Goal: Task Accomplishment & Management: Manage account settings

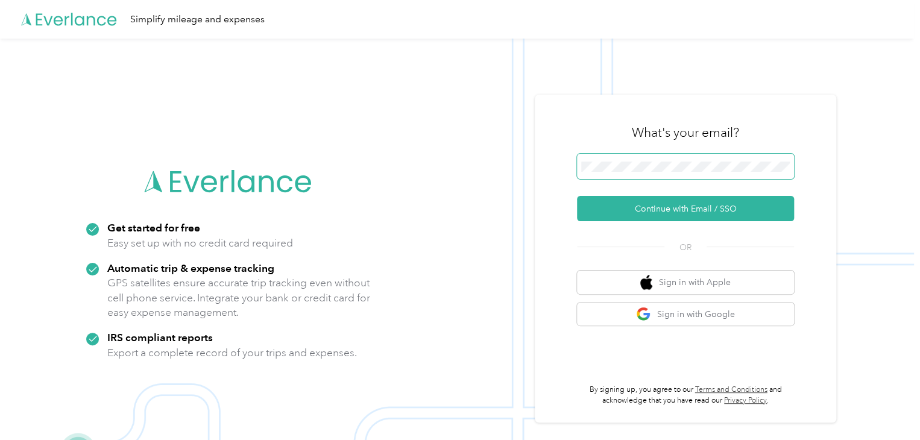
click at [599, 174] on span at bounding box center [685, 166] width 217 height 25
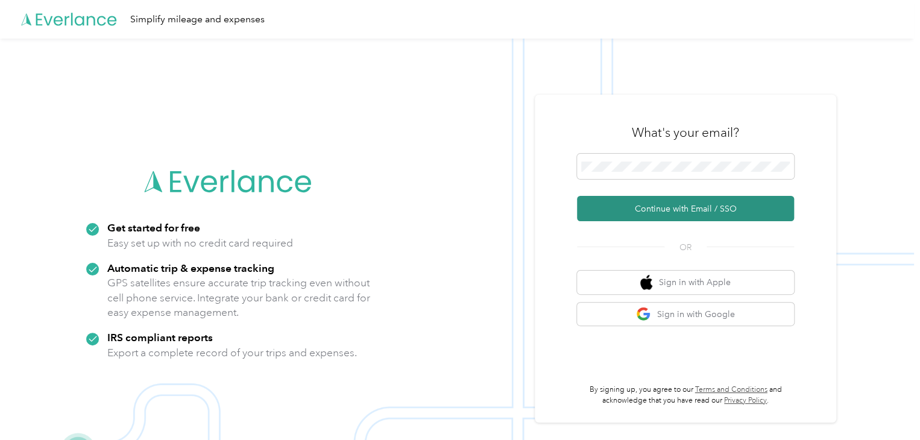
click at [677, 207] on button "Continue with Email / SSO" at bounding box center [685, 208] width 217 height 25
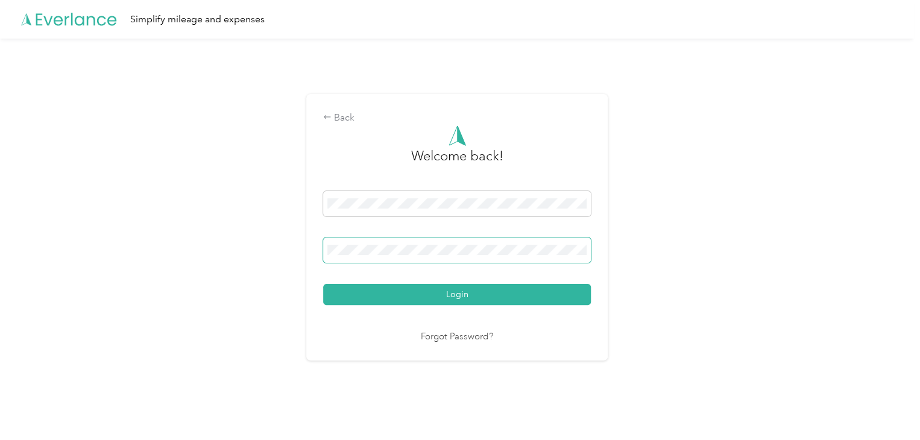
click at [323, 284] on button "Login" at bounding box center [457, 294] width 268 height 21
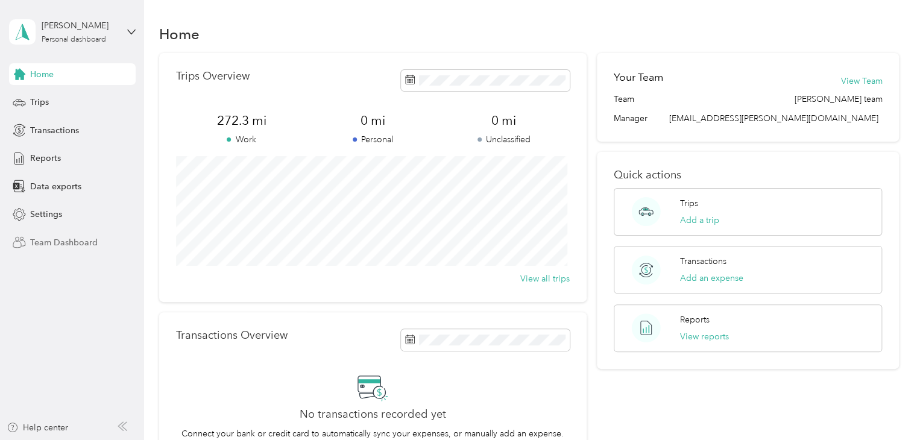
click at [57, 242] on span "Team Dashboard" at bounding box center [64, 242] width 68 height 13
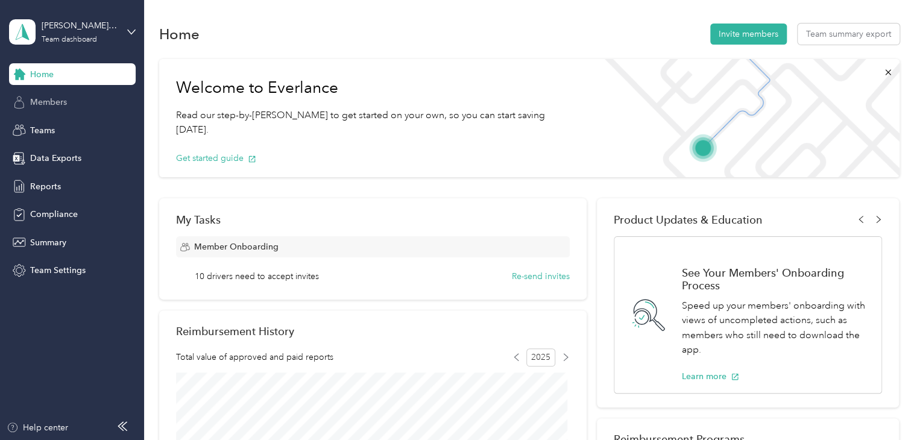
click at [50, 106] on span "Members" at bounding box center [48, 102] width 37 height 13
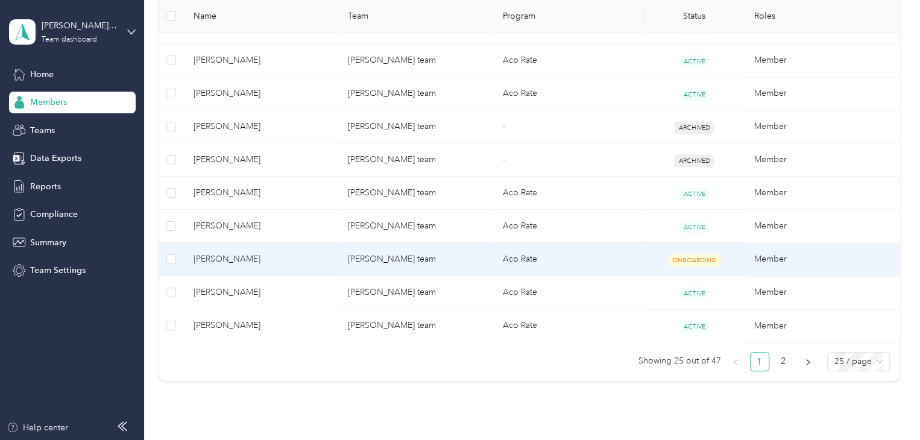
scroll to position [841, 0]
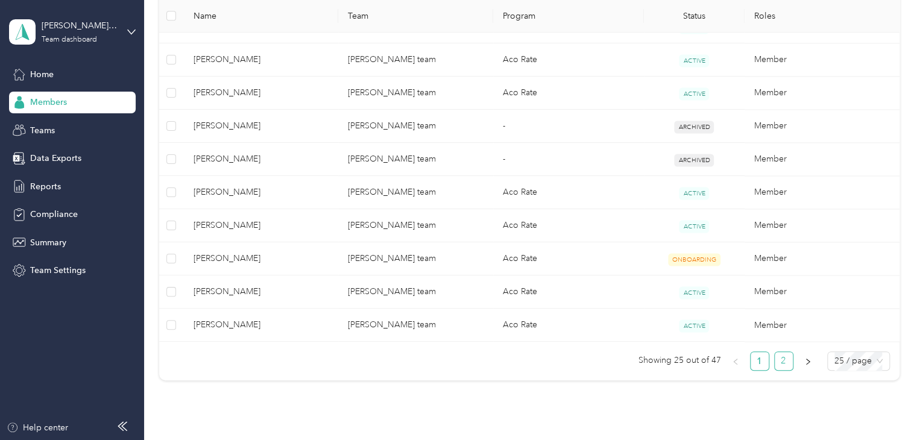
click at [782, 356] on link "2" at bounding box center [784, 361] width 18 height 18
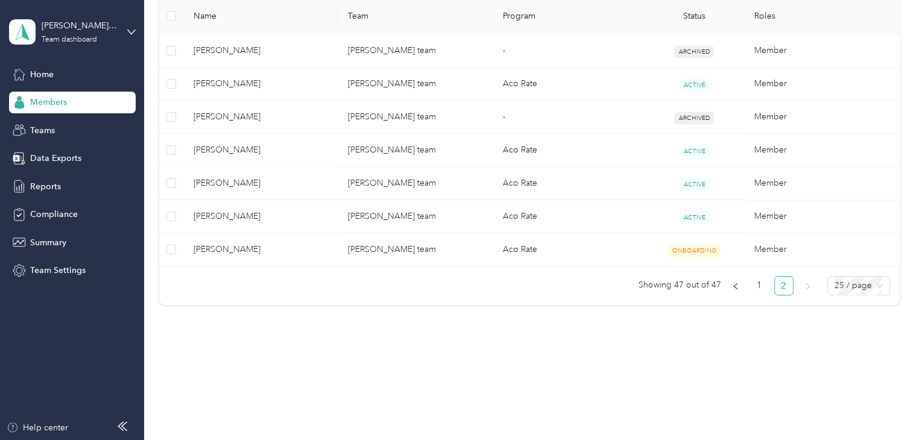
scroll to position [815, 0]
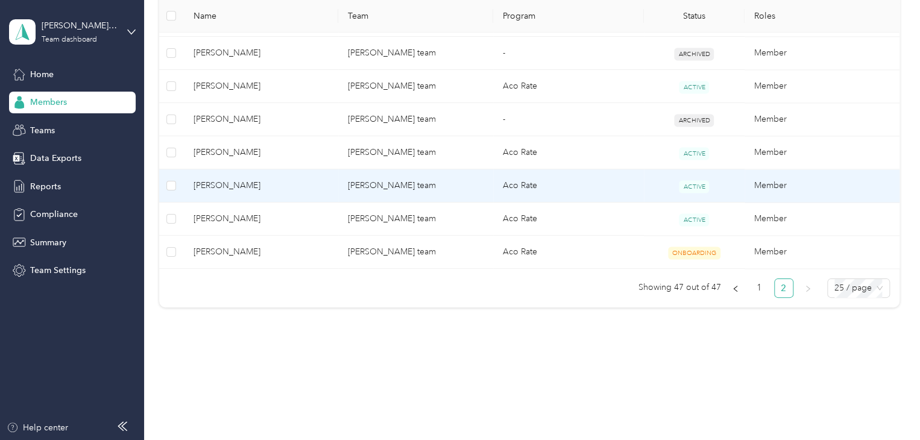
click at [412, 182] on td "[PERSON_NAME] team" at bounding box center [415, 185] width 155 height 33
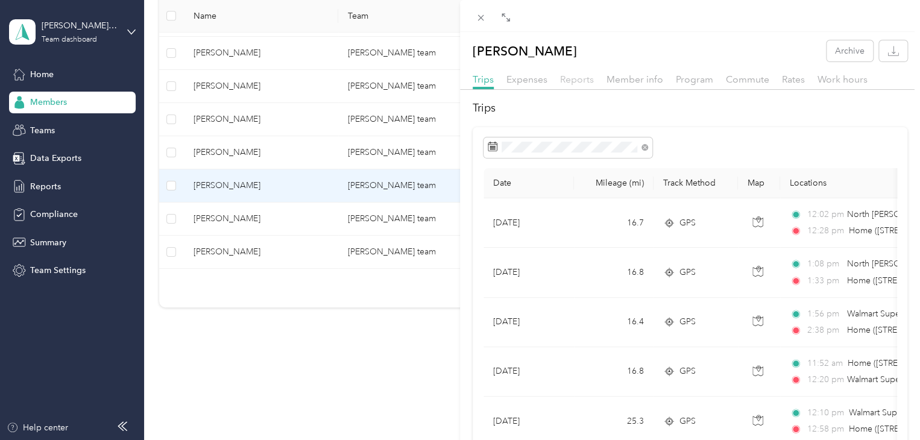
click at [575, 83] on span "Reports" at bounding box center [577, 79] width 34 height 11
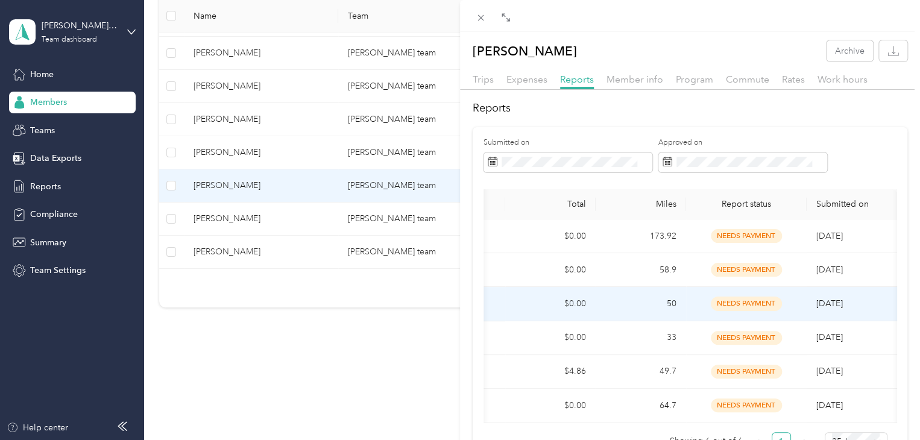
scroll to position [0, 120]
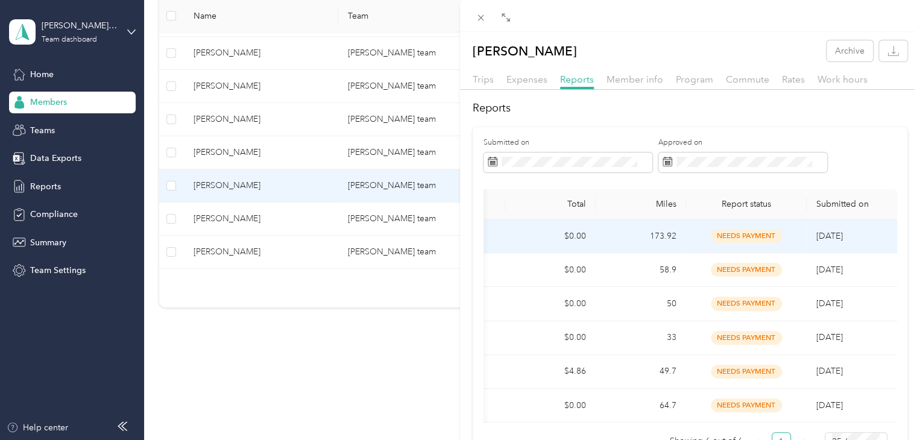
click at [711, 238] on span "needs payment" at bounding box center [746, 236] width 71 height 14
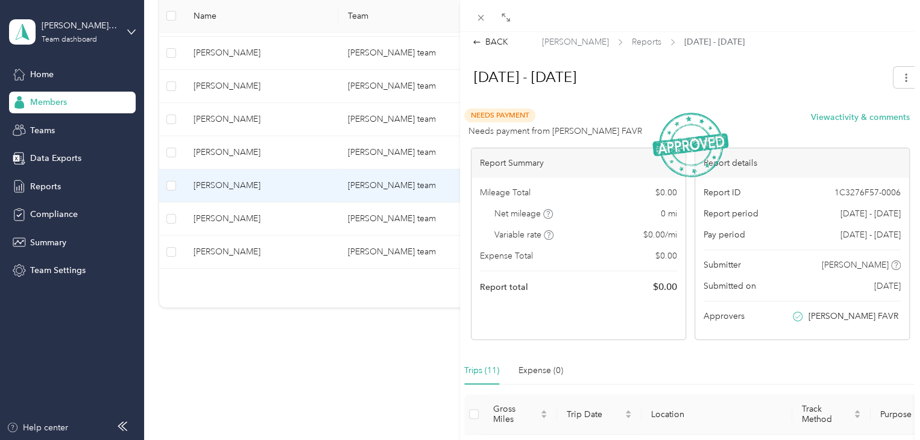
scroll to position [0, 0]
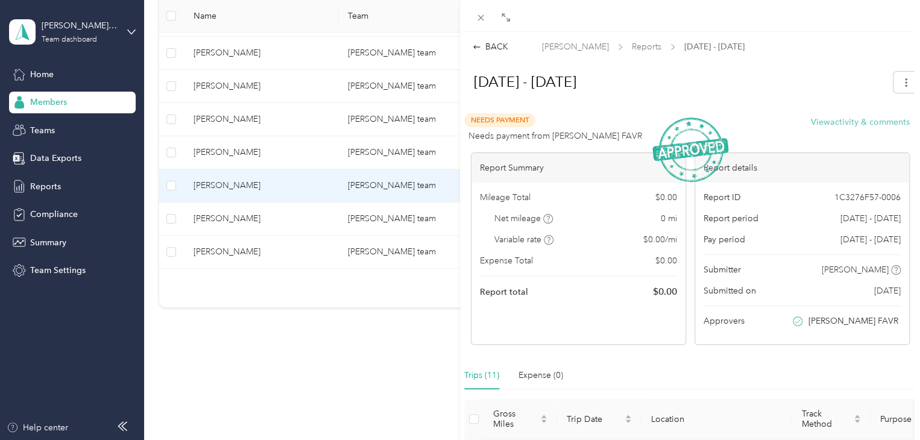
click at [842, 125] on button "View activity & comments" at bounding box center [860, 122] width 99 height 13
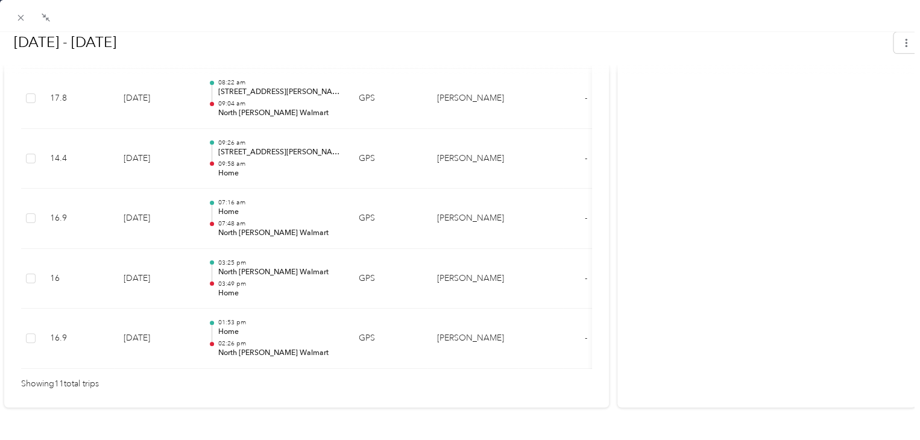
scroll to position [784, 0]
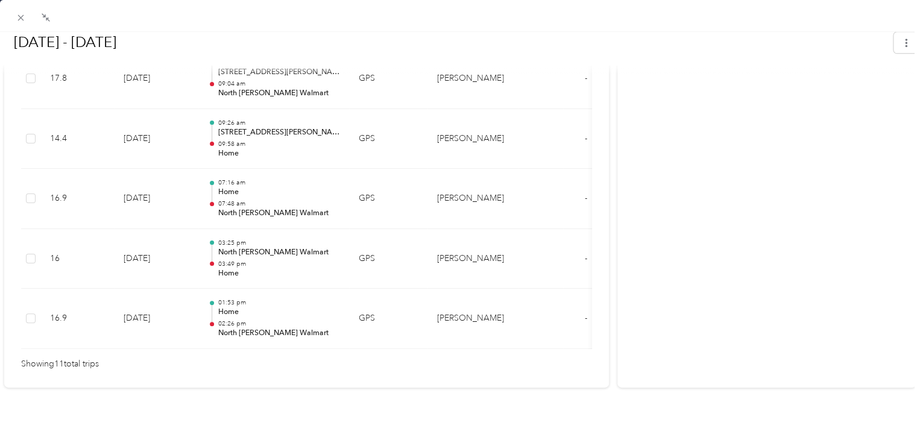
drag, startPoint x: 734, startPoint y: 215, endPoint x: 694, endPoint y: 100, distance: 122.4
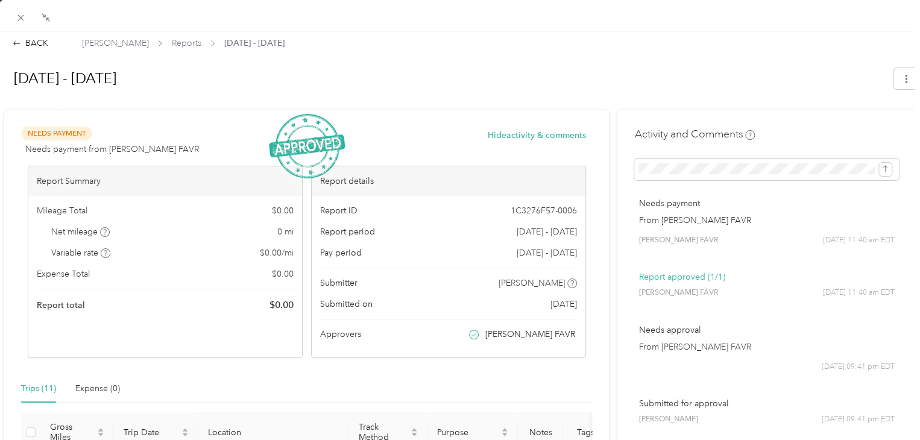
scroll to position [0, 0]
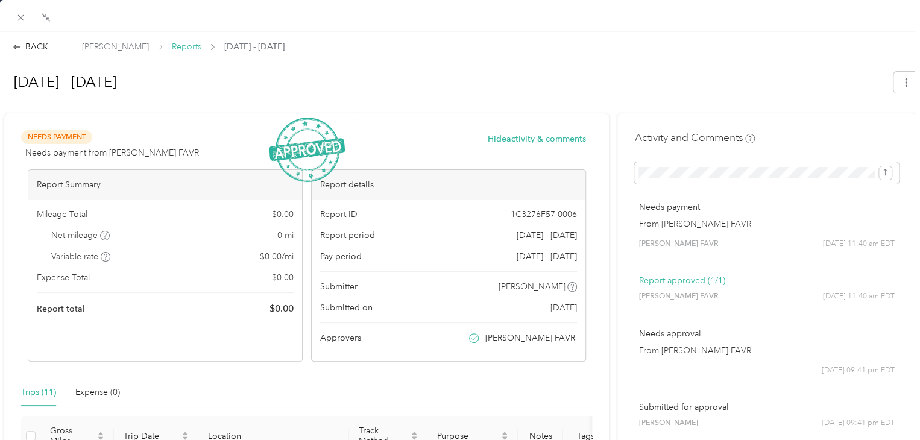
click at [172, 49] on span "Reports" at bounding box center [187, 46] width 30 height 13
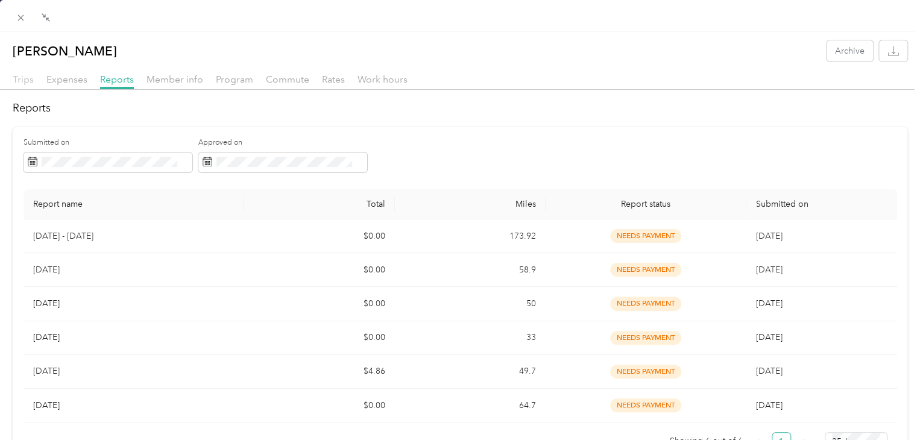
click at [19, 80] on span "Trips" at bounding box center [23, 79] width 21 height 11
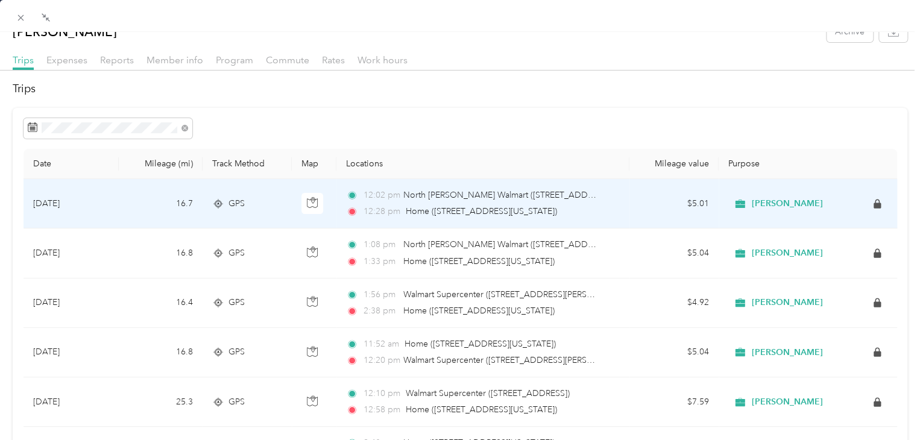
scroll to position [10, 0]
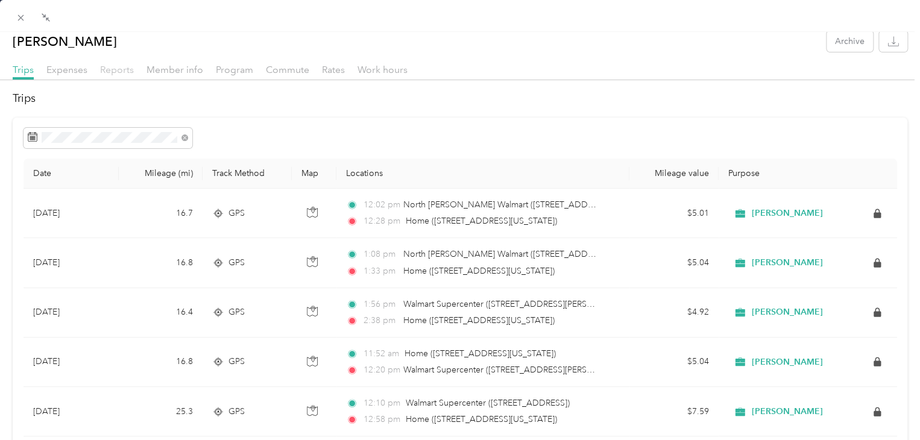
click at [118, 71] on span "Reports" at bounding box center [117, 69] width 34 height 11
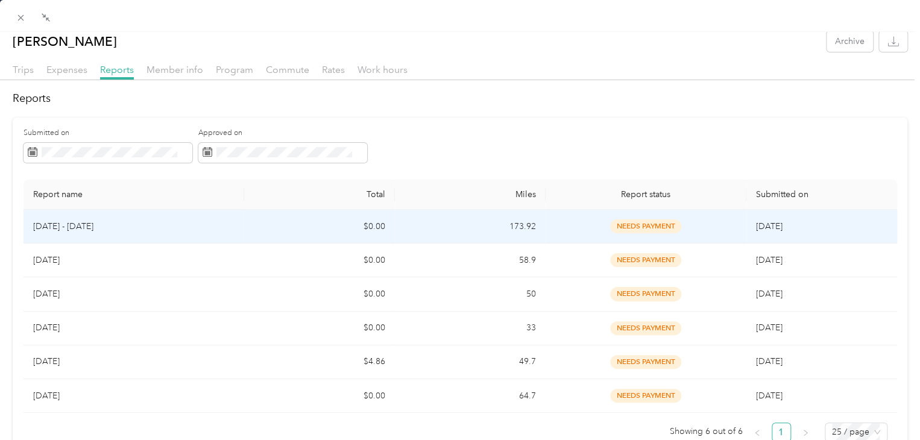
click at [411, 230] on td "173.92" at bounding box center [470, 227] width 151 height 34
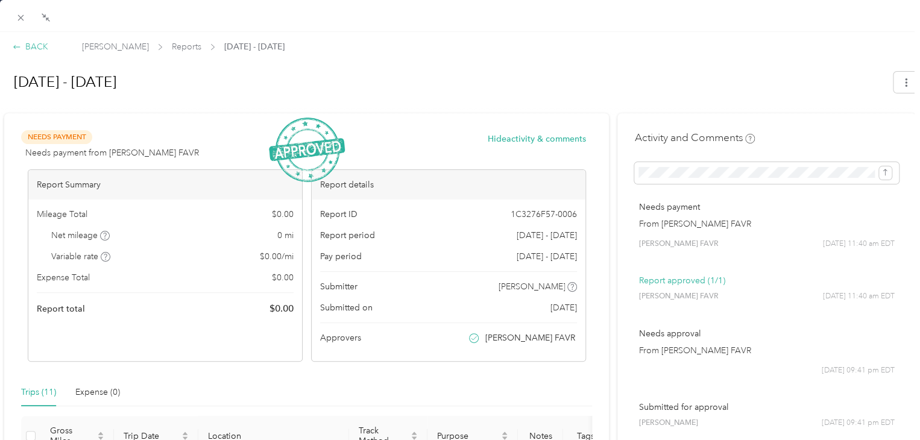
click at [36, 50] on div "BACK" at bounding box center [31, 46] width 36 height 13
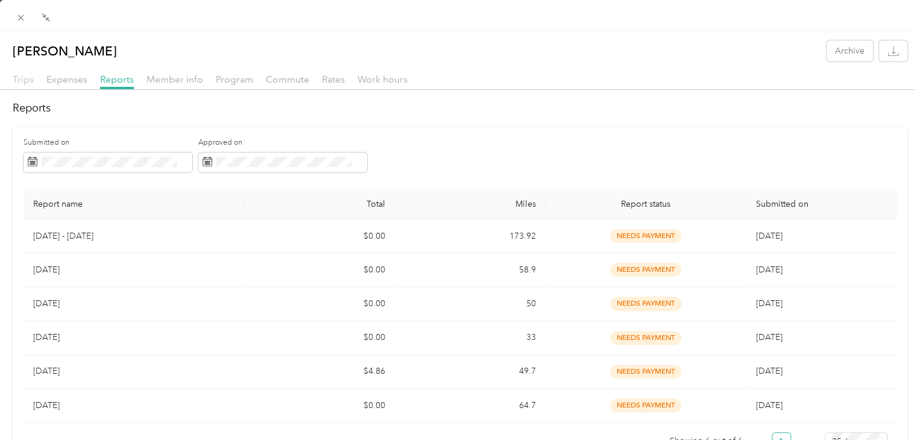
click at [14, 83] on span "Trips" at bounding box center [23, 79] width 21 height 11
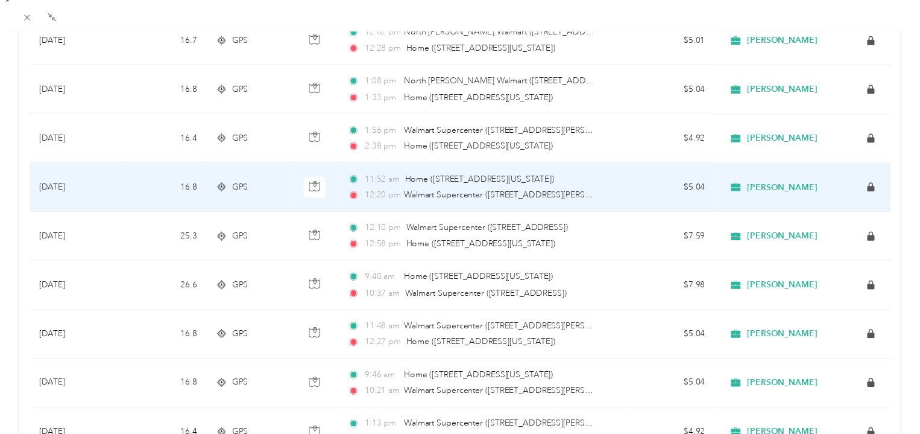
scroll to position [183, 0]
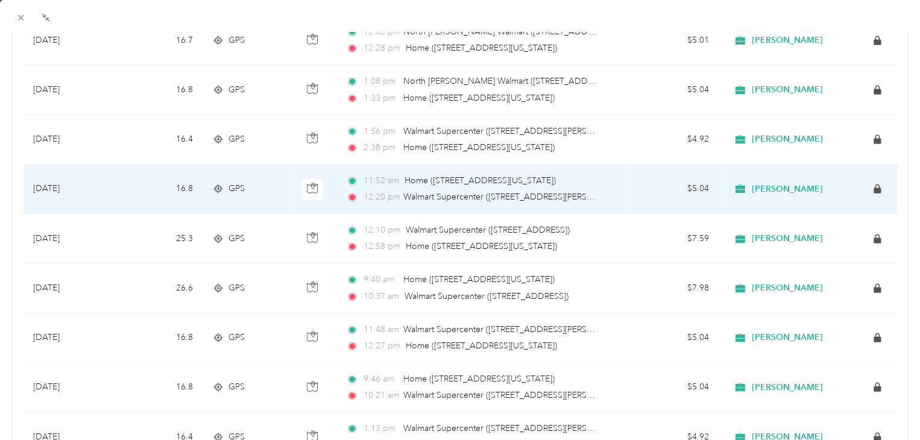
click at [630, 192] on td "$5.04" at bounding box center [674, 189] width 89 height 49
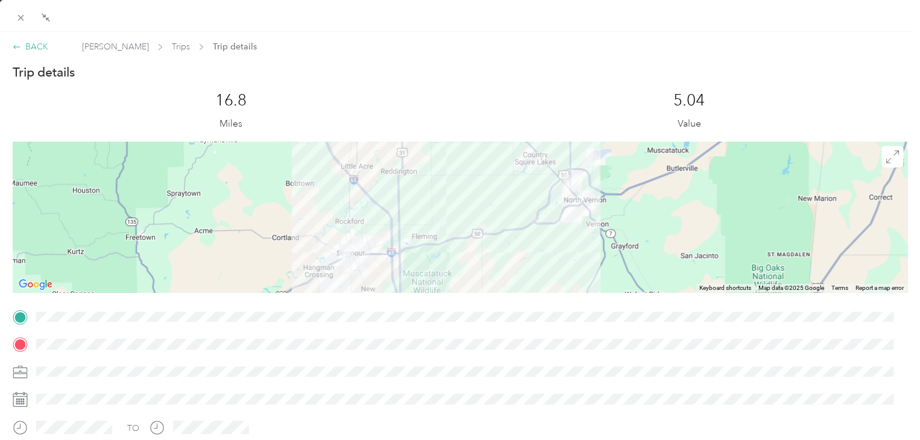
click at [29, 42] on div "BACK" at bounding box center [31, 46] width 36 height 13
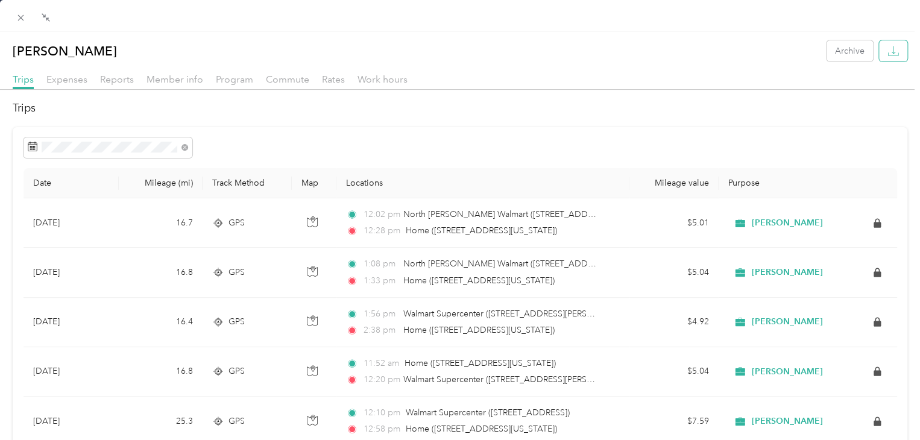
click at [888, 55] on icon "button" at bounding box center [893, 50] width 11 height 11
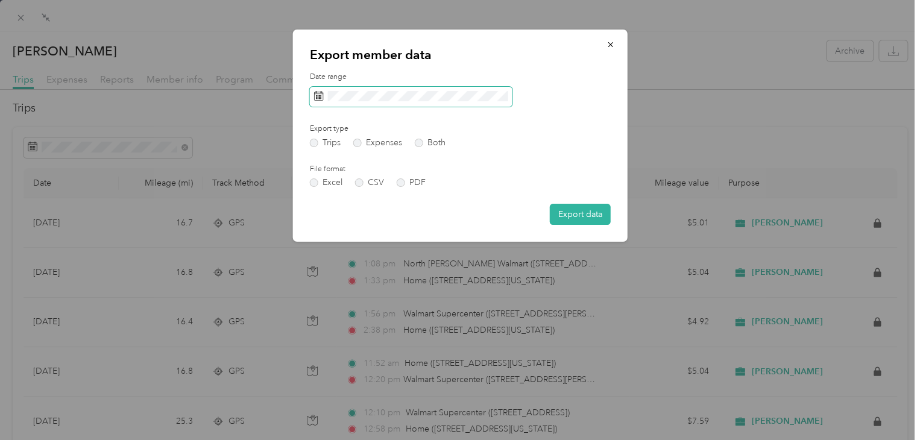
click at [317, 100] on icon at bounding box center [319, 96] width 10 height 10
click at [569, 210] on button "Export data" at bounding box center [580, 214] width 61 height 21
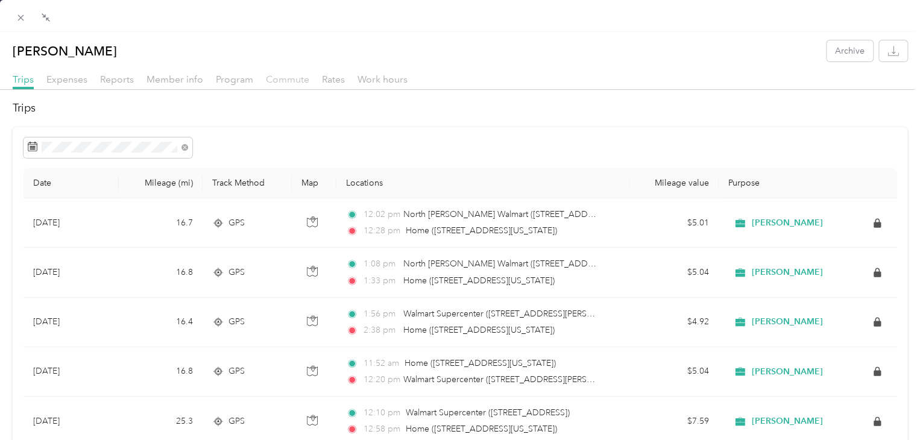
click at [290, 83] on span "Commute" at bounding box center [287, 79] width 43 height 11
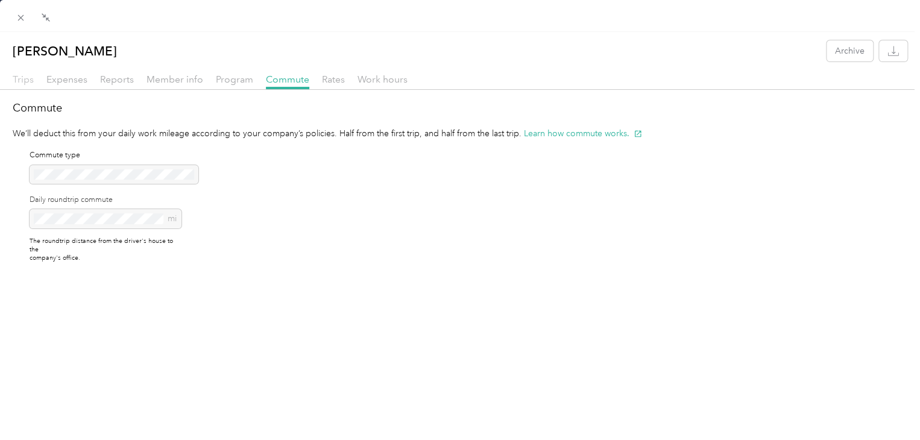
click at [24, 81] on span "Trips" at bounding box center [23, 79] width 21 height 11
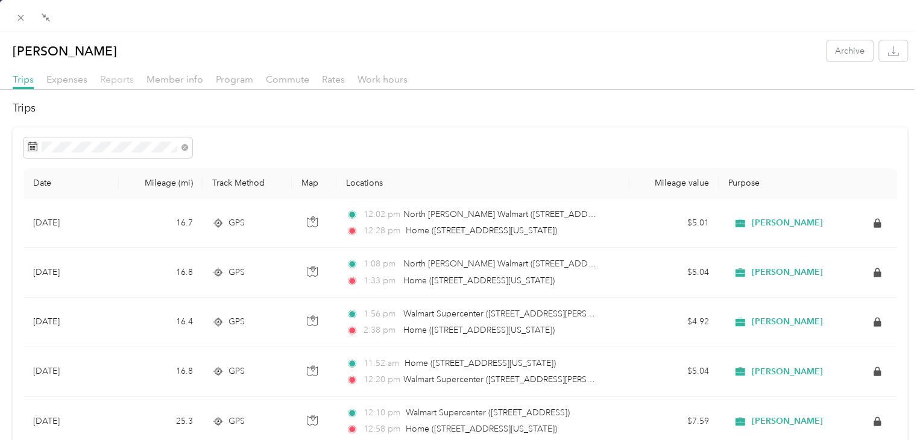
click at [112, 84] on span "Reports" at bounding box center [117, 79] width 34 height 11
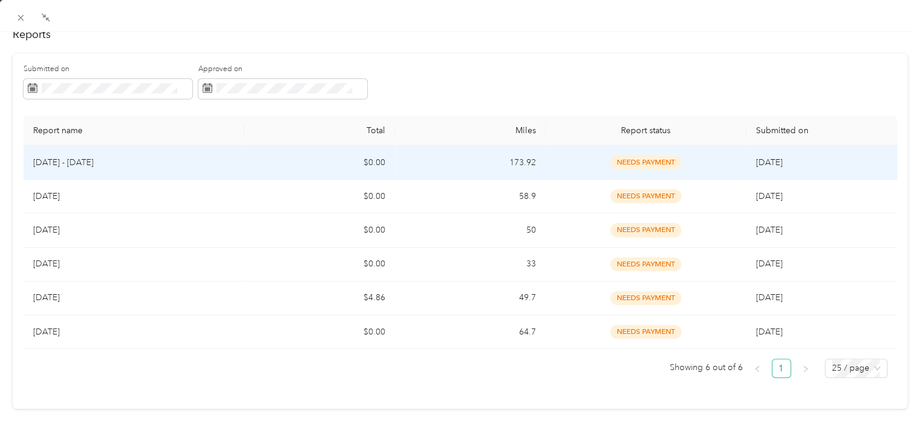
scroll to position [82, 0]
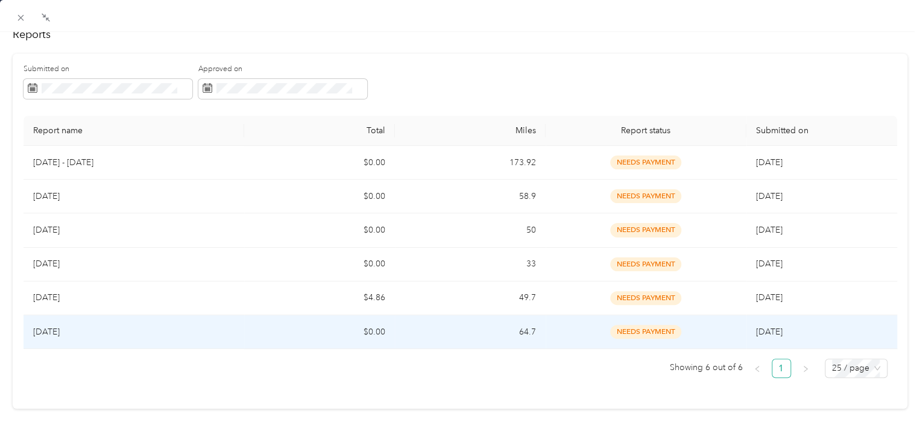
click at [193, 330] on td "[DATE]" at bounding box center [134, 332] width 221 height 34
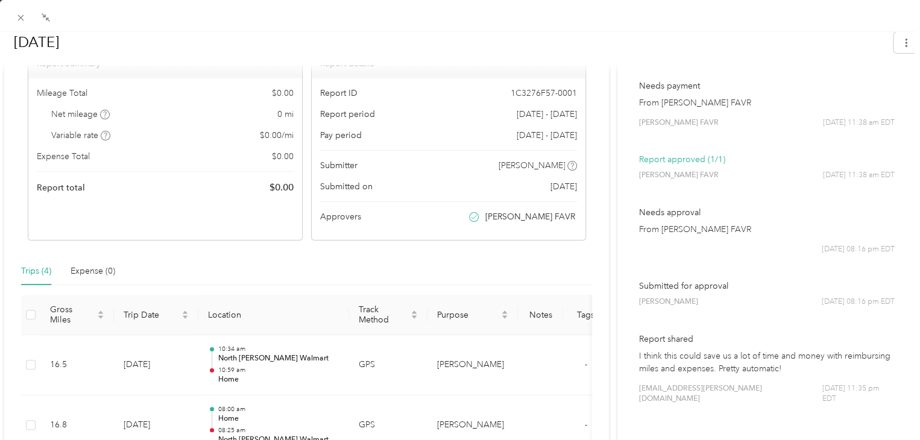
scroll to position [0, 0]
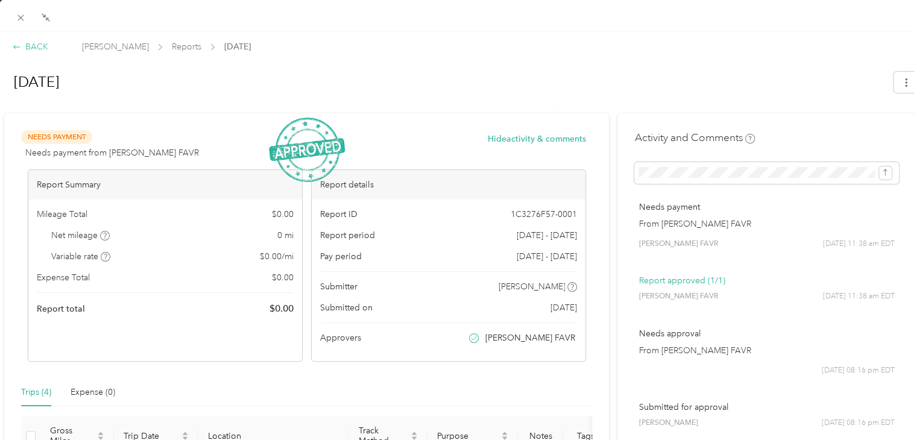
click at [37, 49] on div "BACK" at bounding box center [31, 46] width 36 height 13
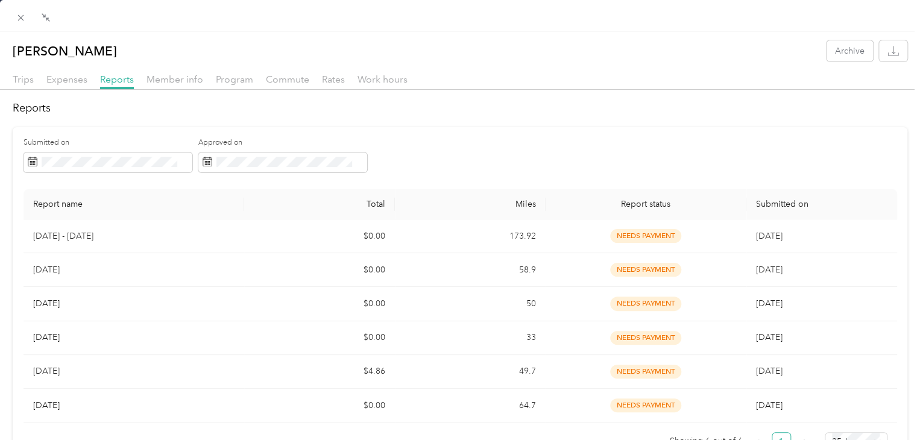
click at [22, 90] on div at bounding box center [460, 93] width 920 height 7
click at [23, 80] on span "Trips" at bounding box center [23, 79] width 21 height 11
